Goal: Task Accomplishment & Management: Manage account settings

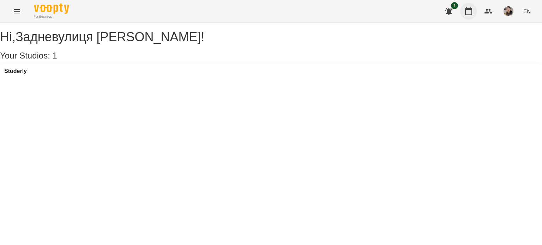
click at [468, 14] on icon "button" at bounding box center [468, 11] width 7 height 8
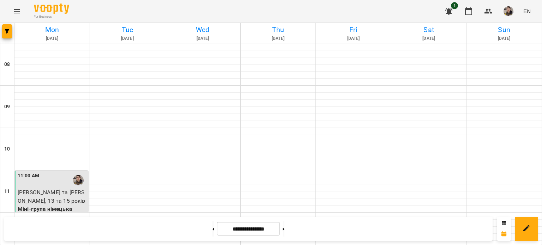
scroll to position [419, 0]
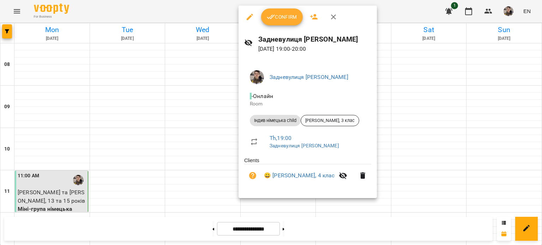
click at [541, 181] on div at bounding box center [271, 122] width 542 height 245
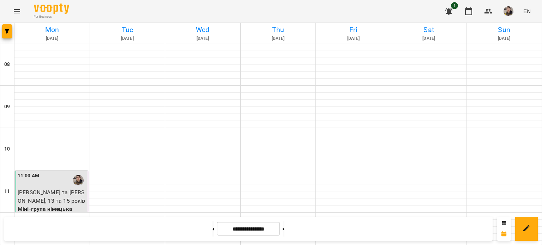
scroll to position [384, 0]
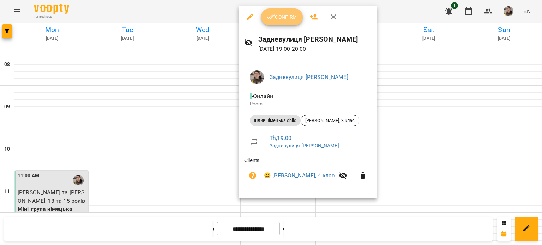
click at [287, 17] on span "Confirm" at bounding box center [282, 17] width 30 height 8
